Goal: Communication & Community: Answer question/provide support

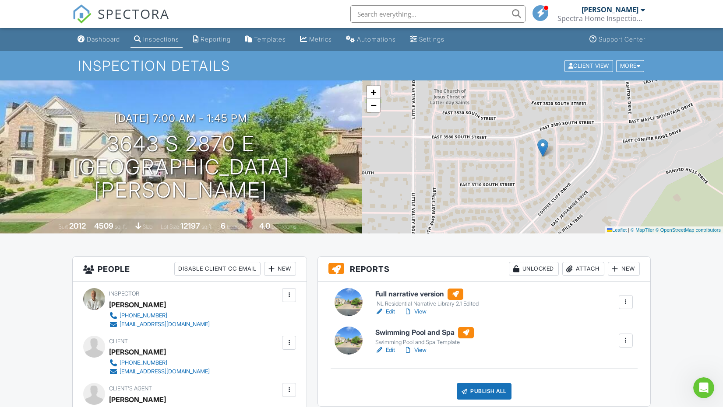
scroll to position [836, 0]
click at [705, 392] on icon "Open Intercom Messenger" at bounding box center [702, 387] width 14 height 14
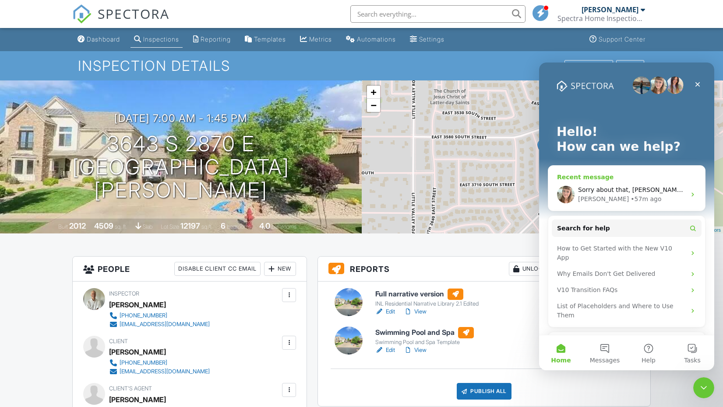
click at [645, 180] on div "Sorry about that, [PERSON_NAME]! I actually no longer have a direct link to sch…" at bounding box center [626, 195] width 157 height 32
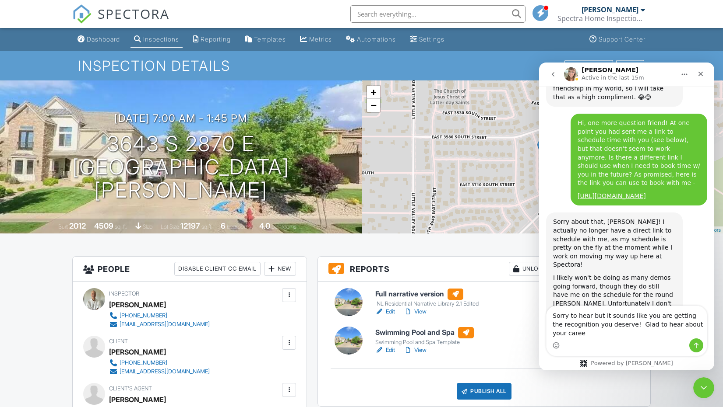
scroll to position [853, 0]
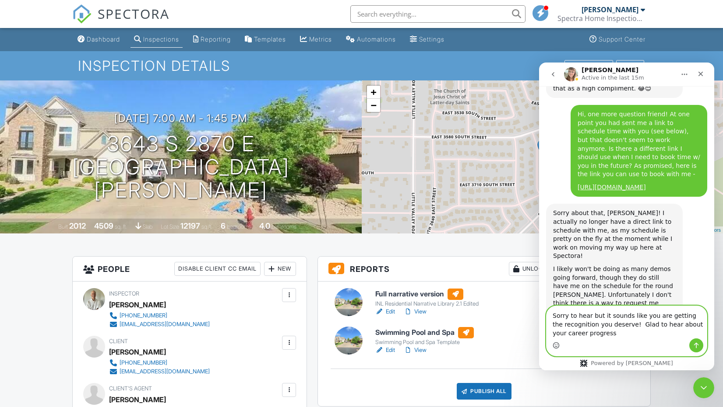
click at [558, 344] on icon "Emoji picker" at bounding box center [555, 345] width 7 height 7
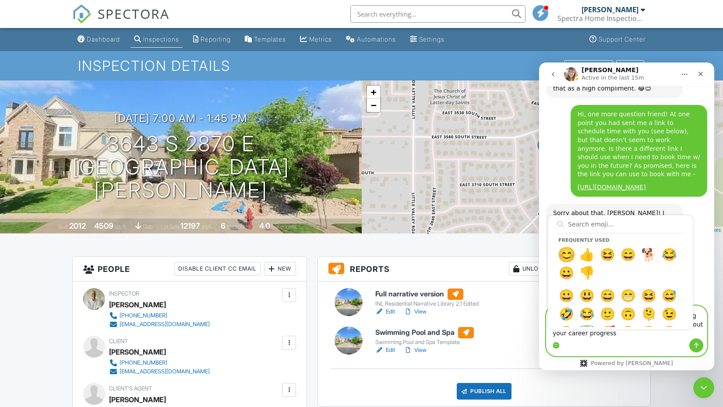
type textarea "Sorry to hear but it sounds like you are getting the recognition you deserve! G…"
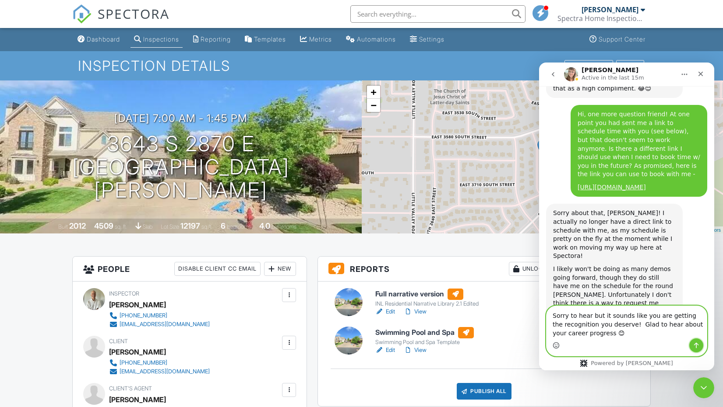
click at [697, 347] on icon "Send a message…" at bounding box center [695, 345] width 7 height 7
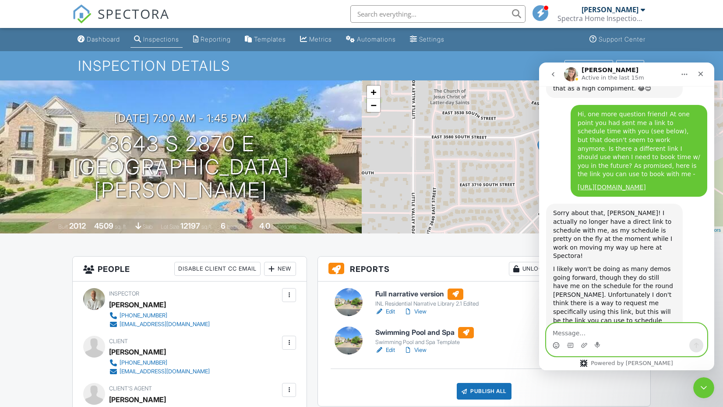
scroll to position [879, 0]
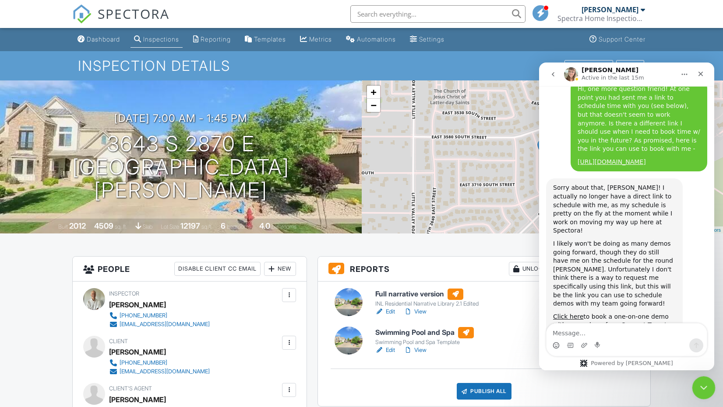
click at [696, 379] on div "Close Intercom Messenger" at bounding box center [702, 386] width 21 height 21
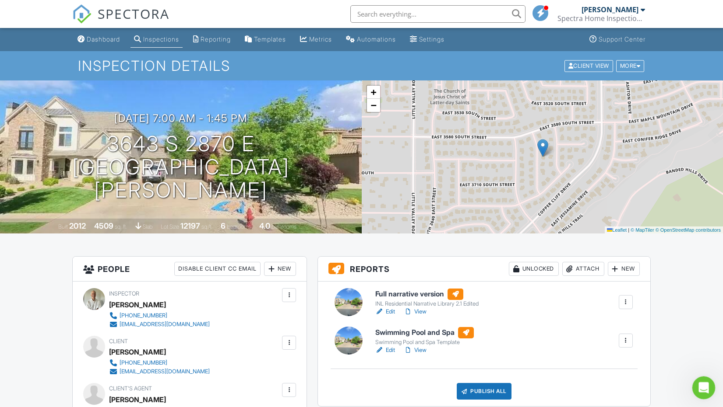
click at [698, 384] on icon "Open Intercom Messenger" at bounding box center [702, 387] width 14 height 14
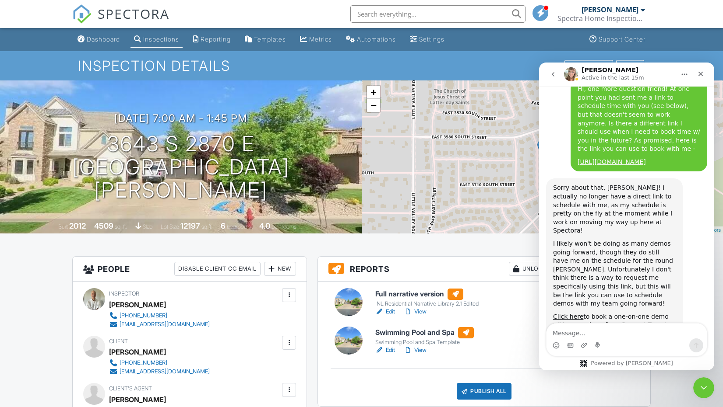
drag, startPoint x: 649, startPoint y: 223, endPoint x: 550, endPoint y: 218, distance: 99.5
click at [550, 218] on div "Sorry about that, [PERSON_NAME]! I actually no longer have a direct link to sch…" at bounding box center [614, 276] width 137 height 195
copy div "Click here to book a one-on-one demo with a member of our Support Team!"
